Goal: Information Seeking & Learning: Learn about a topic

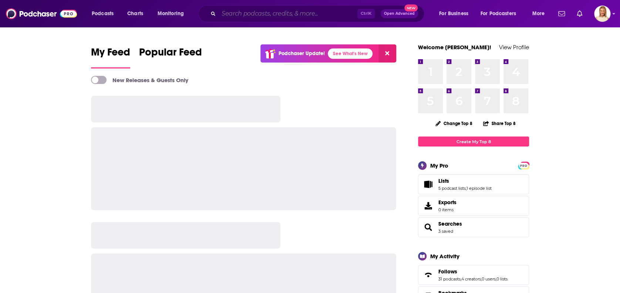
click at [257, 14] on input "Search podcasts, credits, & more..." at bounding box center [287, 14] width 139 height 12
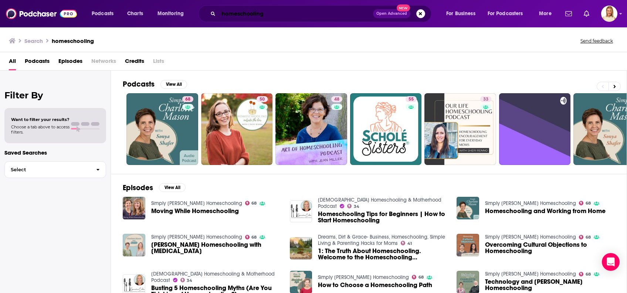
click at [285, 10] on input "homeschooling" at bounding box center [295, 14] width 155 height 12
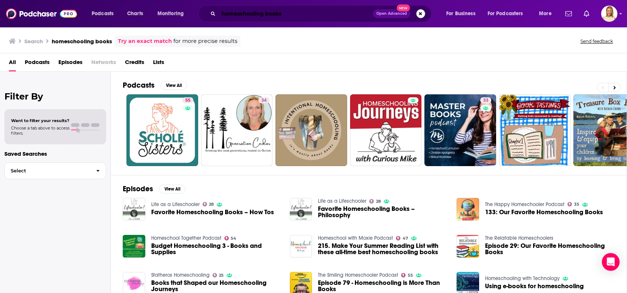
click at [289, 15] on input "homeschooling books" at bounding box center [295, 14] width 155 height 12
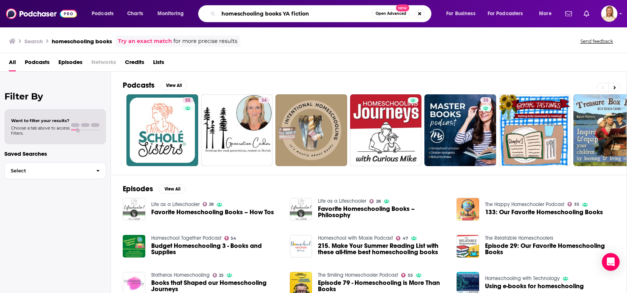
type input "homeschooling books YA fiction"
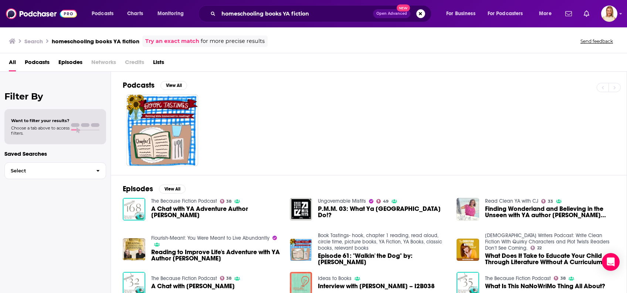
click at [43, 62] on span "Podcasts" at bounding box center [37, 63] width 25 height 15
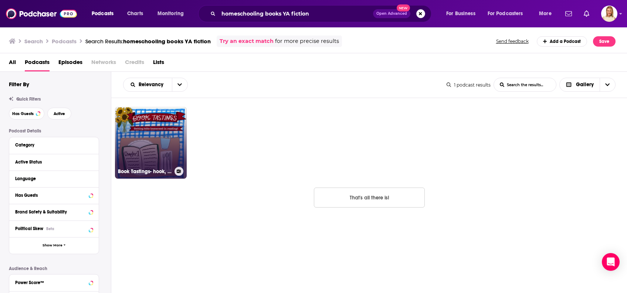
click at [142, 127] on link "Book Tastings- hook, chapter 1 reading, read aloud, circle time, picture books,…" at bounding box center [151, 143] width 72 height 72
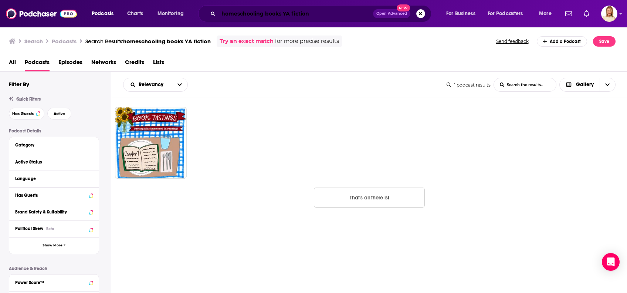
click at [283, 11] on input "homeschooling books YA fiction" at bounding box center [295, 14] width 155 height 12
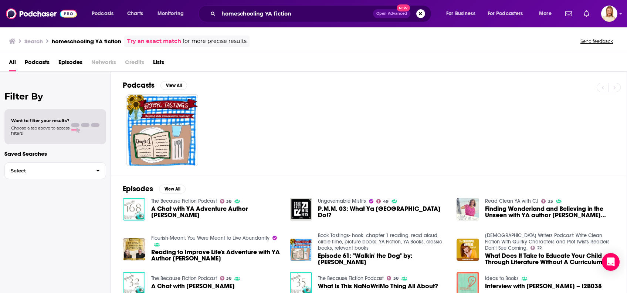
click at [43, 61] on span "Podcasts" at bounding box center [37, 63] width 25 height 15
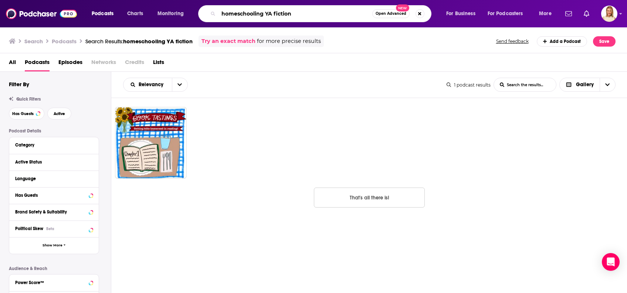
drag, startPoint x: 295, startPoint y: 13, endPoint x: 219, endPoint y: 11, distance: 75.4
click at [219, 11] on input "homeschooling YA fiction" at bounding box center [295, 14] width 154 height 12
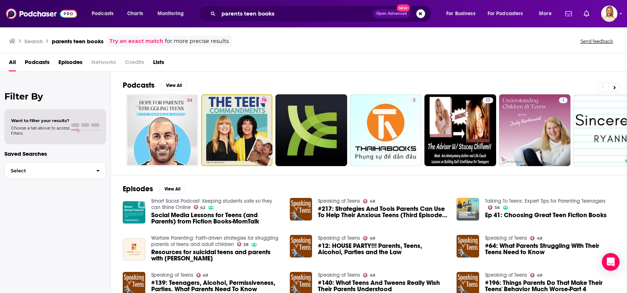
click at [37, 63] on span "Podcasts" at bounding box center [37, 63] width 25 height 15
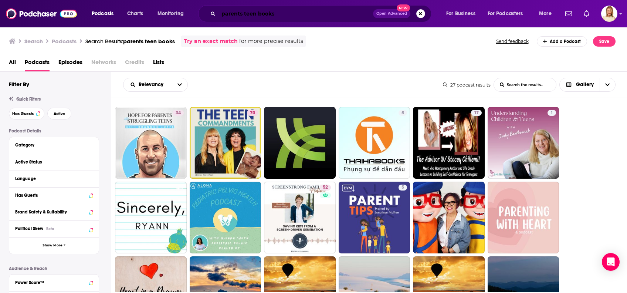
click at [281, 14] on input "parents teen books" at bounding box center [295, 14] width 155 height 12
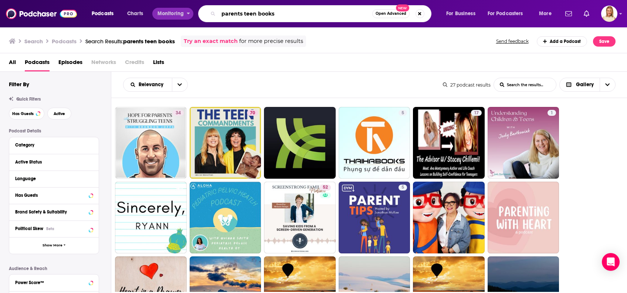
drag, startPoint x: 283, startPoint y: 13, endPoint x: 189, endPoint y: 16, distance: 93.9
click at [189, 16] on div "Podcasts Charts Monitoring parents teen books Open Advanced New For Business Fo…" at bounding box center [322, 13] width 472 height 17
type input "clean fiction teens"
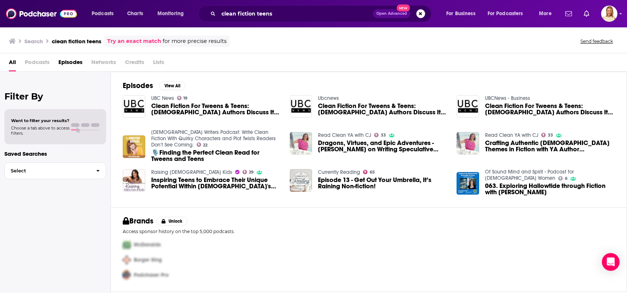
click at [136, 144] on img "🎙️Finding the Perfect Clean Read for Tweens and Teens" at bounding box center [134, 146] width 23 height 23
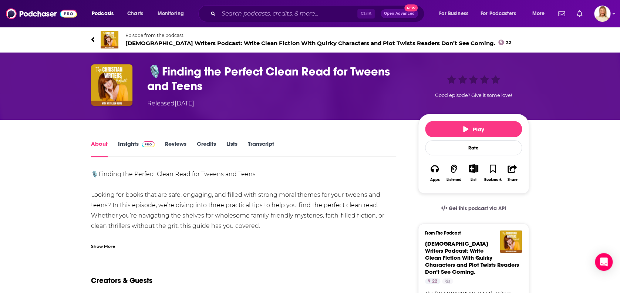
click at [139, 145] on span at bounding box center [147, 143] width 16 height 7
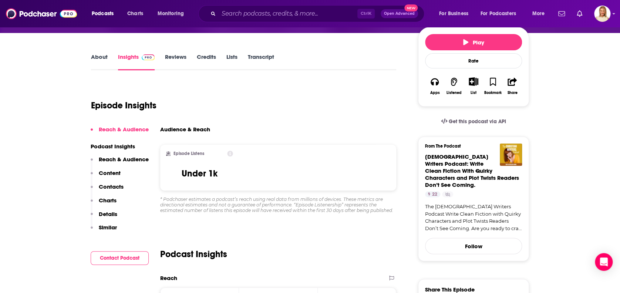
scroll to position [49, 0]
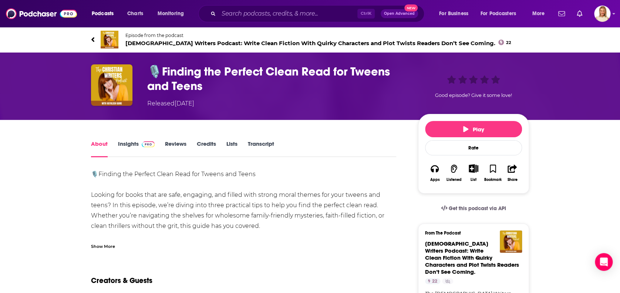
click at [110, 247] on div "Show More" at bounding box center [103, 245] width 24 height 7
click at [108, 35] on img at bounding box center [110, 40] width 18 height 18
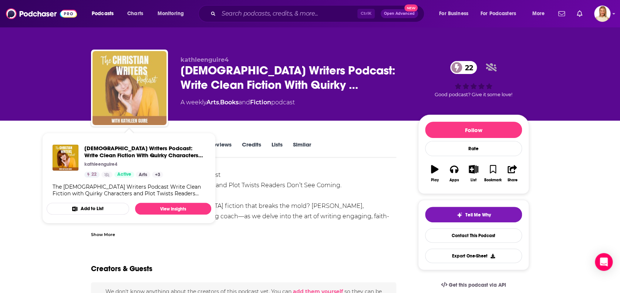
click at [150, 85] on img "Christian Writers Podcast: Write Clean Fiction With Quirky Characters and Plot …" at bounding box center [129, 88] width 74 height 74
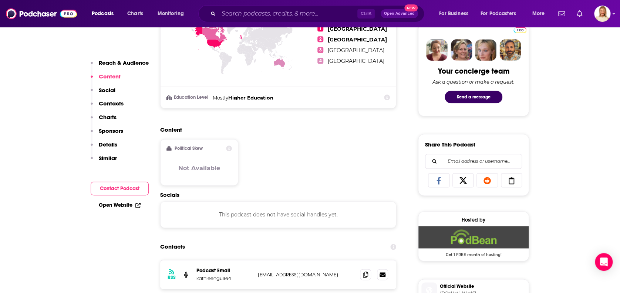
scroll to position [394, 0]
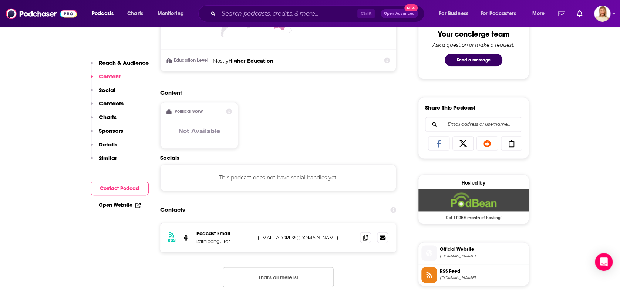
click at [111, 89] on p "Social" at bounding box center [107, 89] width 17 height 7
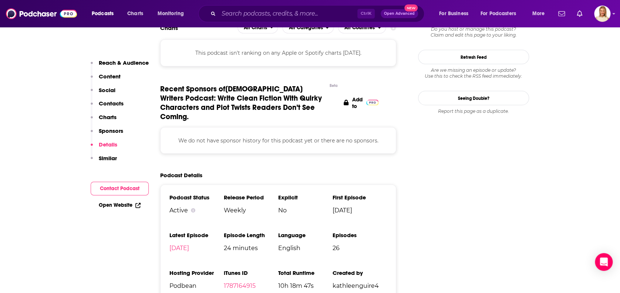
scroll to position [739, 0]
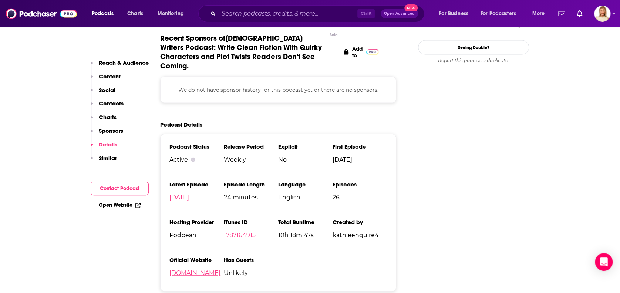
click at [220, 269] on link "[DOMAIN_NAME]" at bounding box center [194, 272] width 51 height 7
click at [189, 194] on link "[DATE]" at bounding box center [179, 197] width 20 height 7
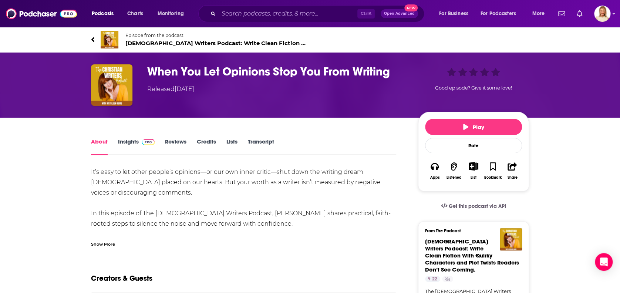
click at [343, 261] on div "Creators & Guests" at bounding box center [243, 274] width 305 height 36
